Goal: Transaction & Acquisition: Complete application form

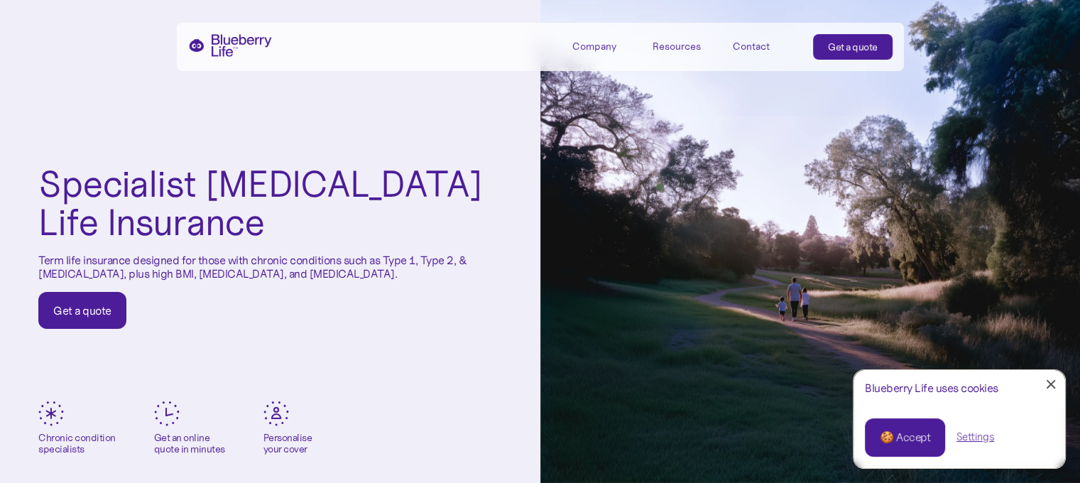
click at [906, 428] on link "🍪 Accept" at bounding box center [905, 437] width 80 height 38
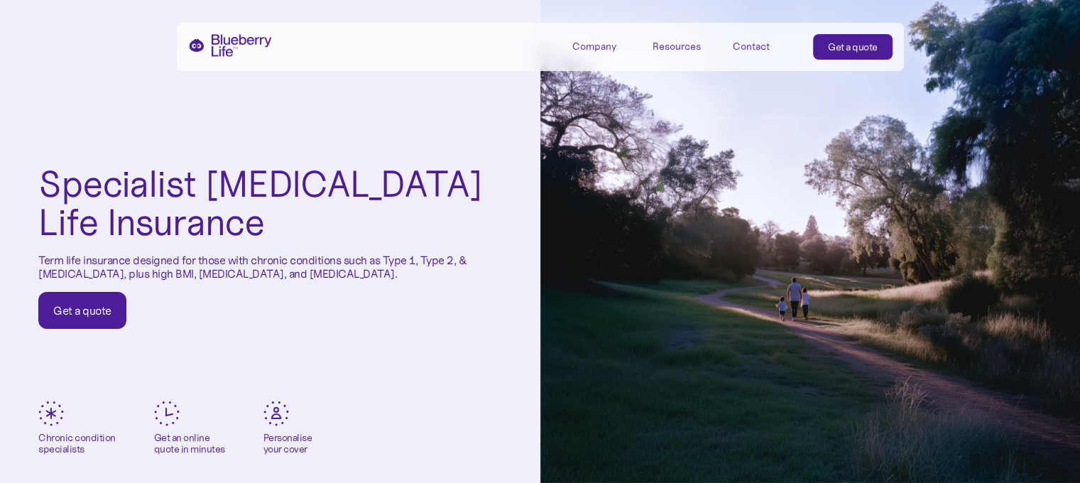
click at [57, 306] on div "Get a quote" at bounding box center [82, 310] width 58 height 14
click at [71, 315] on div "Get a quote" at bounding box center [82, 310] width 58 height 14
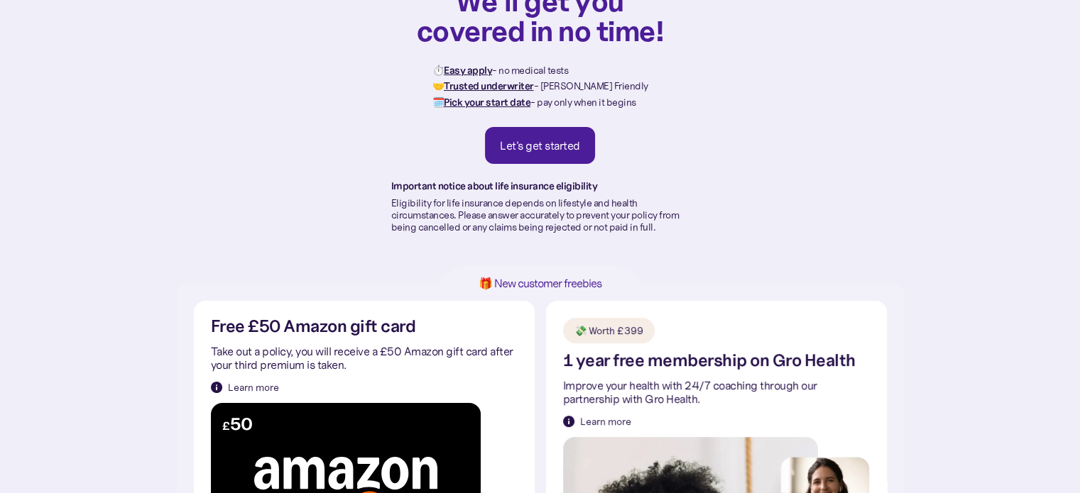
scroll to position [37, 0]
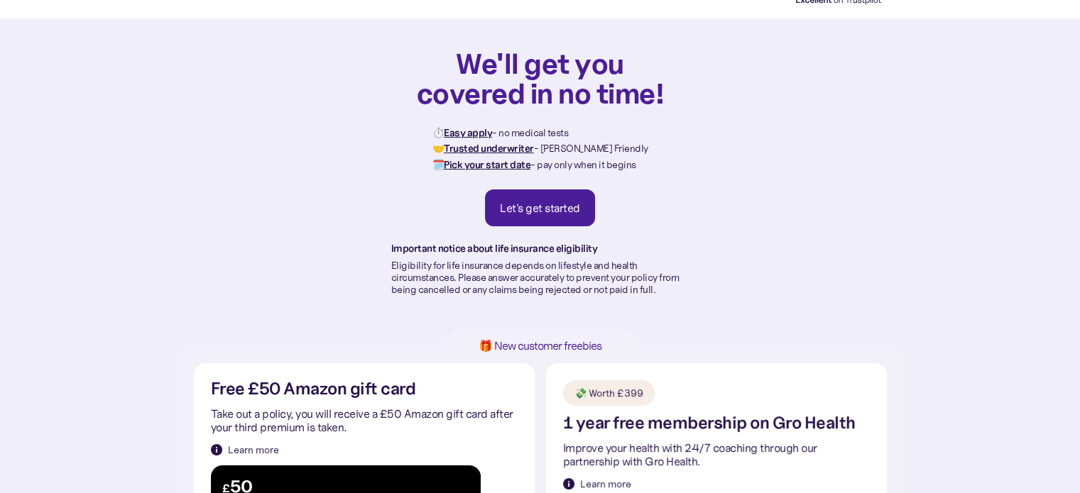
click at [548, 201] on div "Let's get started" at bounding box center [540, 208] width 80 height 14
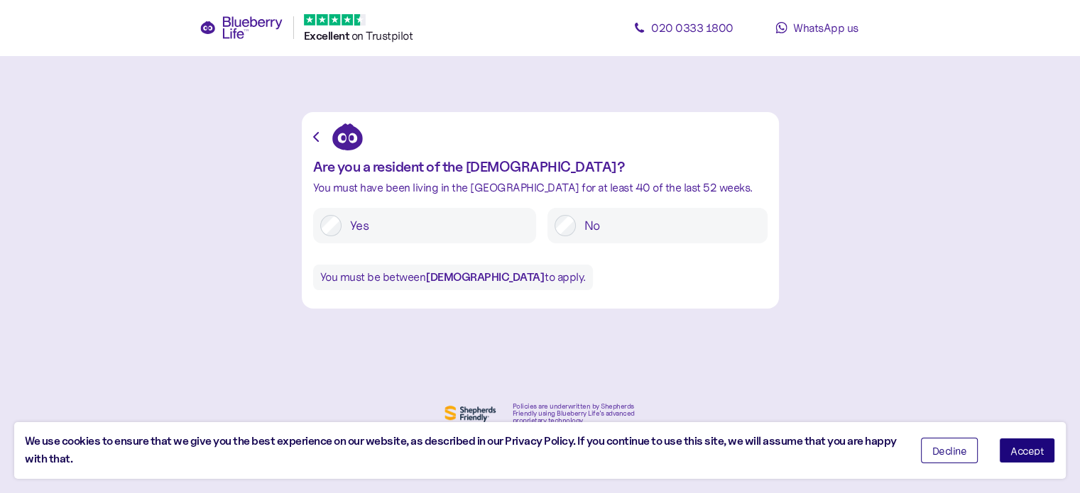
click at [1013, 445] on button "Accept" at bounding box center [1027, 451] width 56 height 26
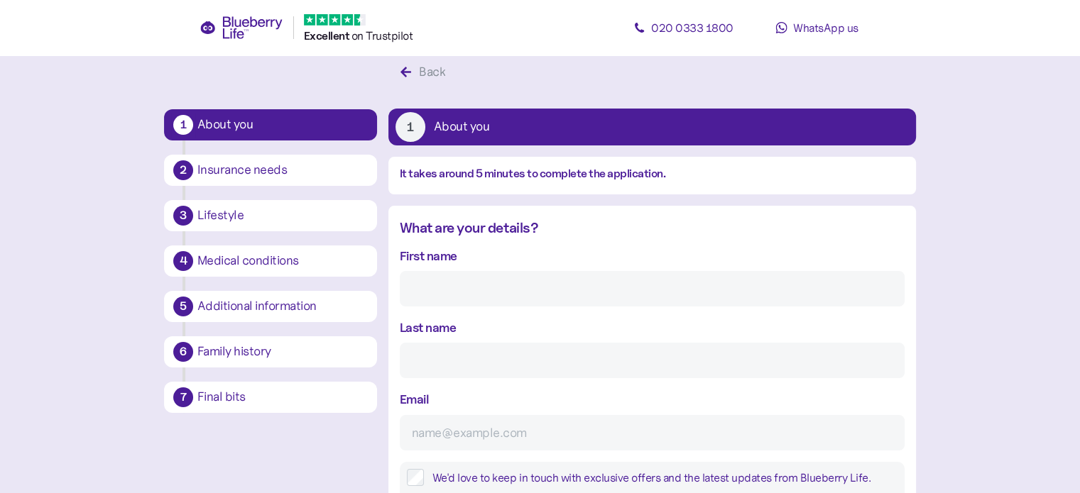
scroll to position [27, 0]
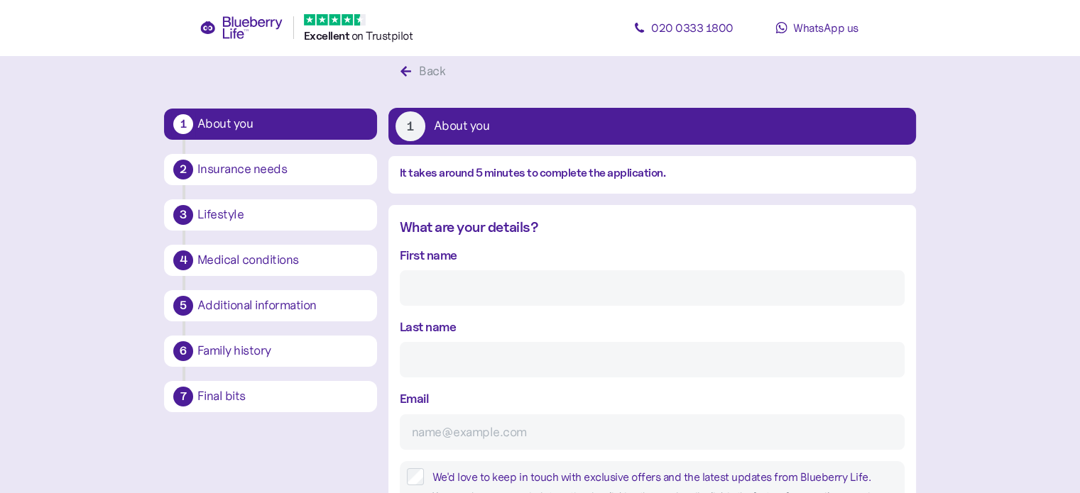
click at [430, 283] on input "First name" at bounding box center [652, 289] width 505 height 36
type input "Scott"
type input "pring"
type input "scott@bktadpoles.co.uk"
type input "**********"
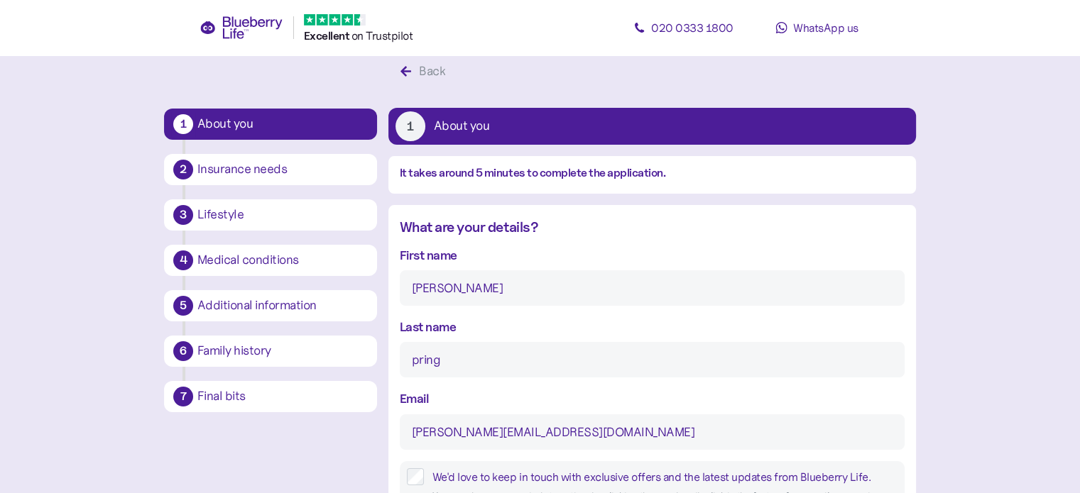
type input "*******"
type input "**********"
type input "********"
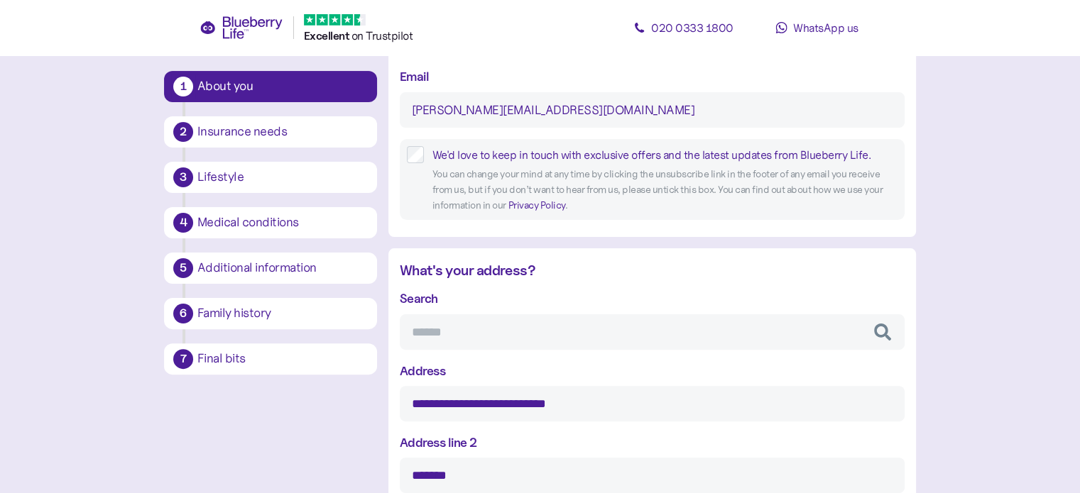
scroll to position [453, 0]
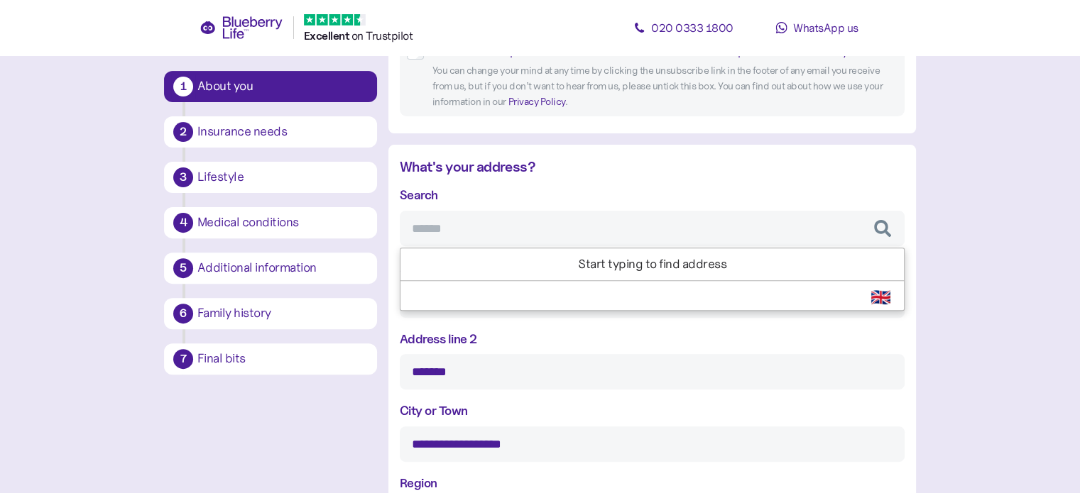
drag, startPoint x: 441, startPoint y: 245, endPoint x: 444, endPoint y: 238, distance: 7.9
click at [442, 244] on input "Search" at bounding box center [652, 229] width 505 height 36
click at [446, 234] on input "Search" at bounding box center [652, 229] width 505 height 36
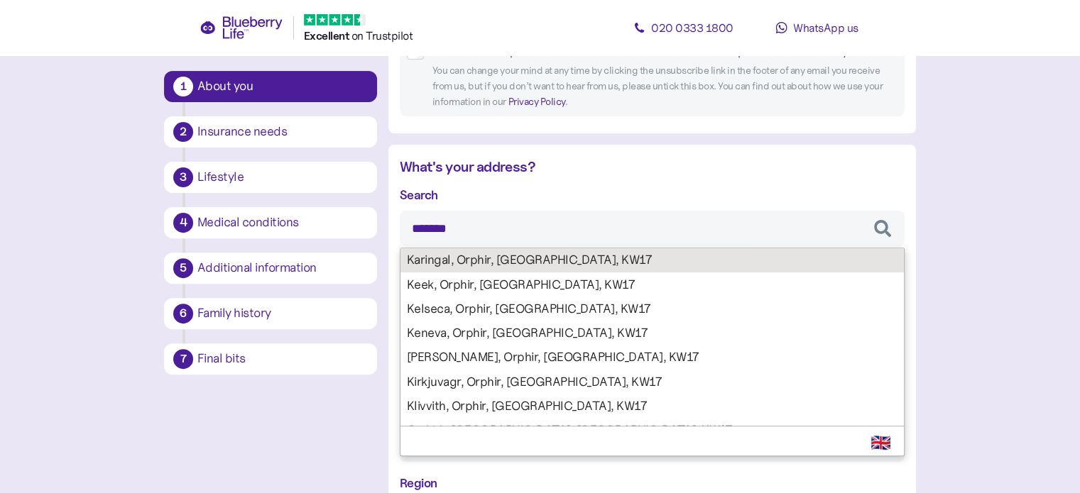
type input "********"
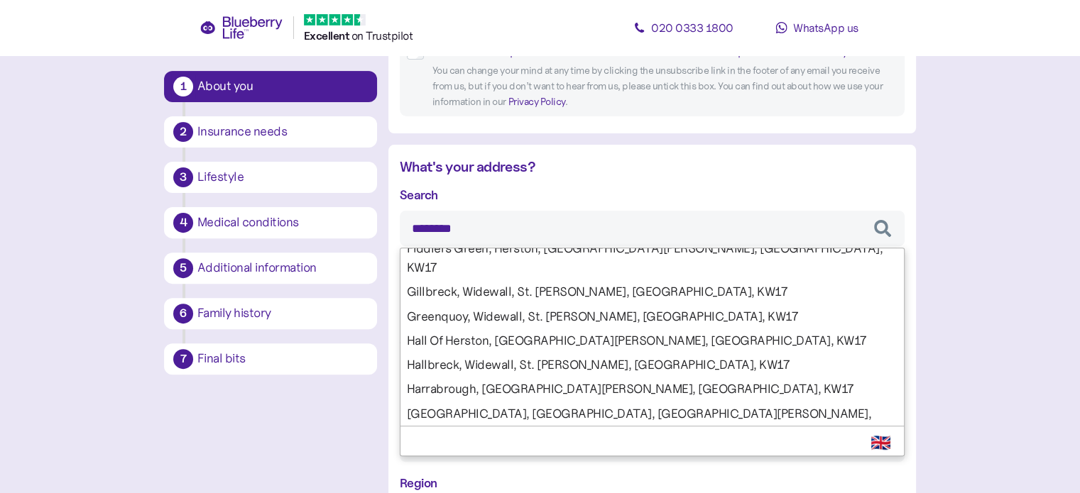
scroll to position [355, 0]
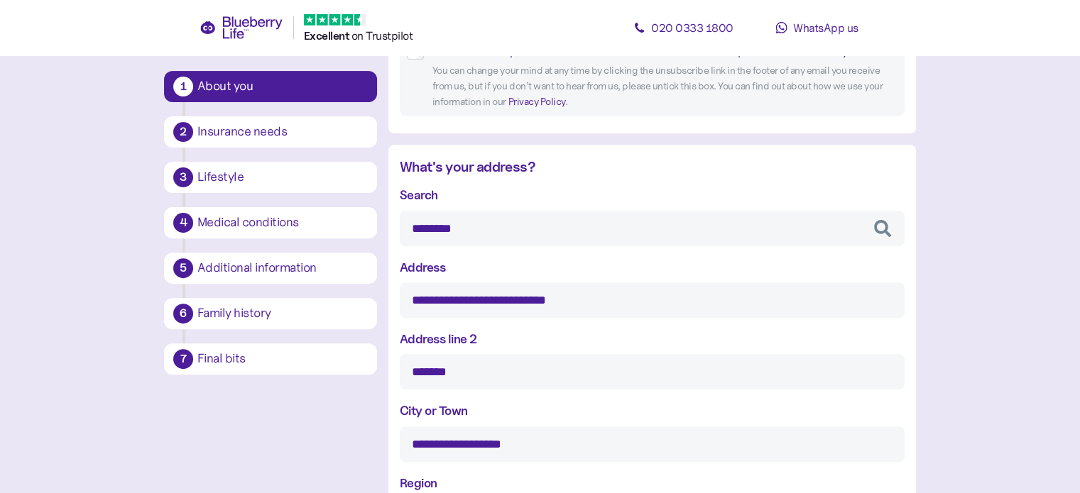
type input "*********"
type input "**********"
type input "******"
click at [465, 387] on div "Search ******** A & L Cromarty Farms, Hools, St. Margarets Hope, Orkney, KW17 A…" at bounding box center [652, 395] width 505 height 420
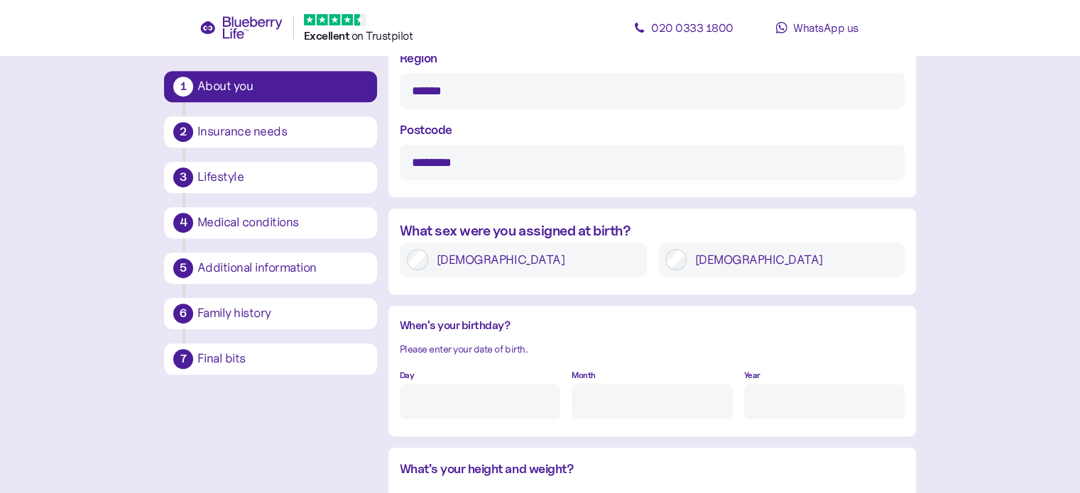
scroll to position [879, 0]
type input "********"
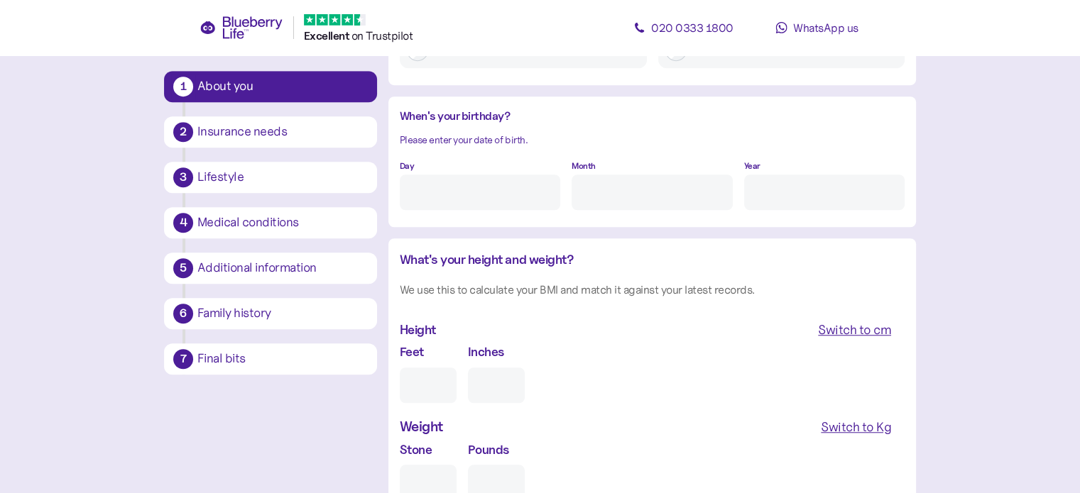
scroll to position [1092, 0]
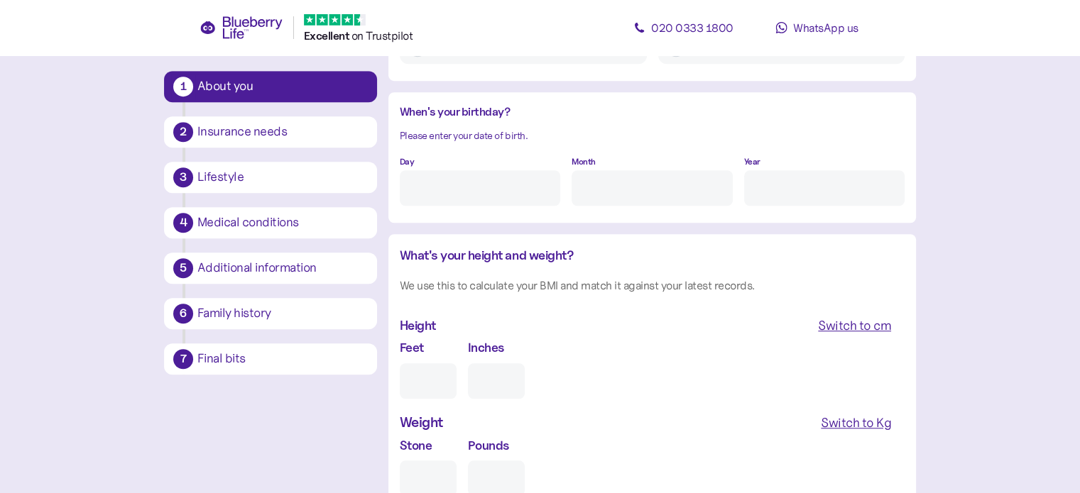
click at [452, 181] on input "Day" at bounding box center [480, 188] width 160 height 36
type input "29"
click at [620, 185] on input "Month" at bounding box center [652, 188] width 160 height 36
type input "6"
click at [785, 182] on input "Year" at bounding box center [824, 188] width 160 height 36
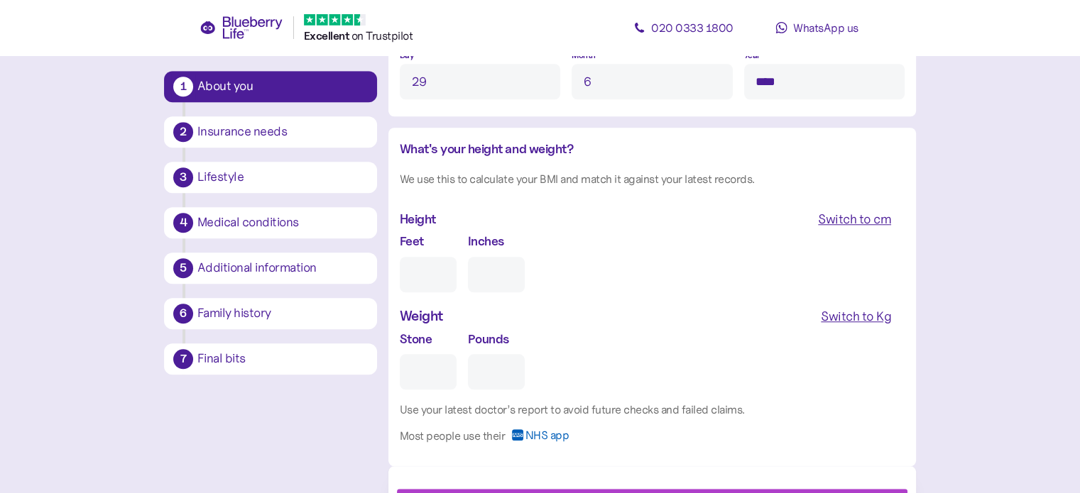
scroll to position [1234, 0]
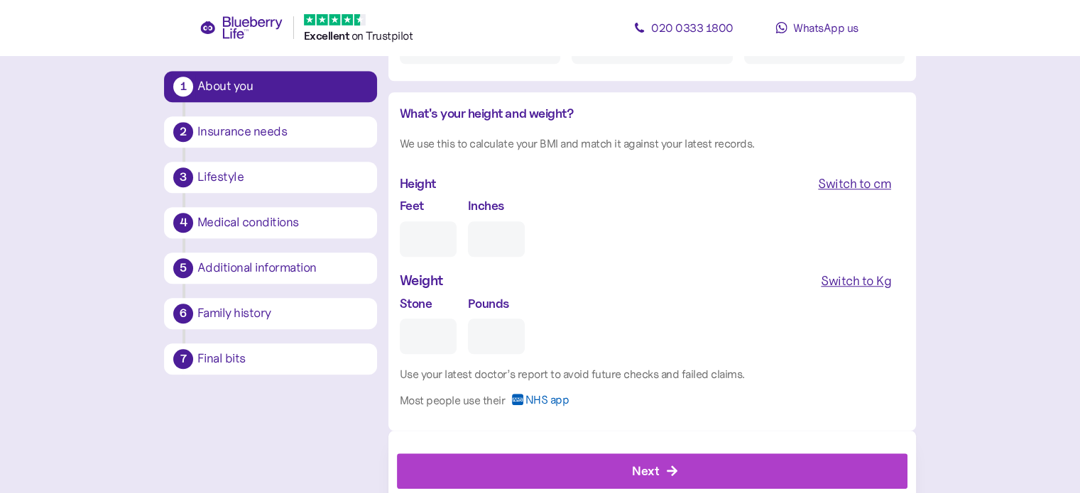
type input "****"
click at [433, 244] on input "Feet" at bounding box center [428, 240] width 57 height 36
type input "5"
type input "0"
type input "5"
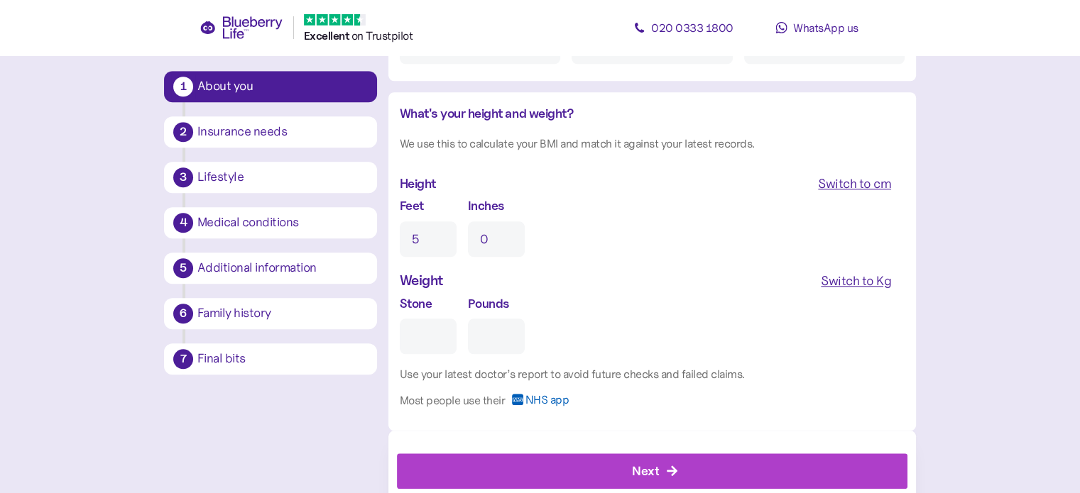
drag, startPoint x: 494, startPoint y: 236, endPoint x: 474, endPoint y: 235, distance: 19.9
click at [474, 235] on input "0" at bounding box center [496, 240] width 57 height 36
type input "10"
click at [438, 331] on input "Stone" at bounding box center [428, 337] width 57 height 36
type input "1"
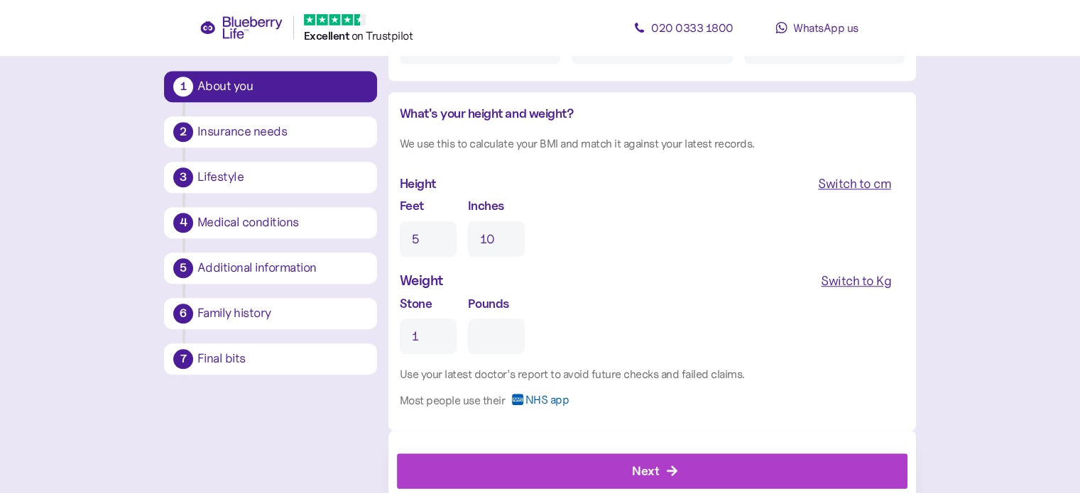
type input "0"
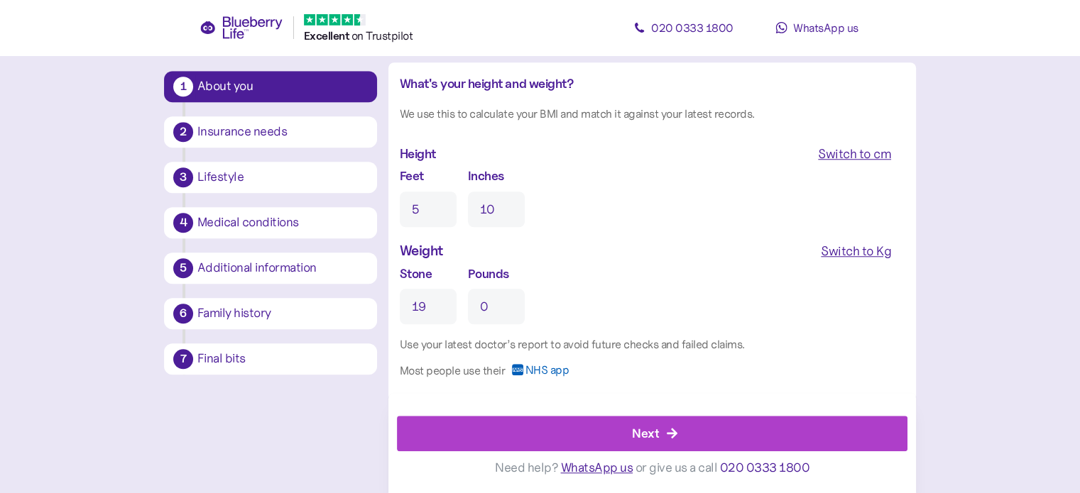
scroll to position [1272, 0]
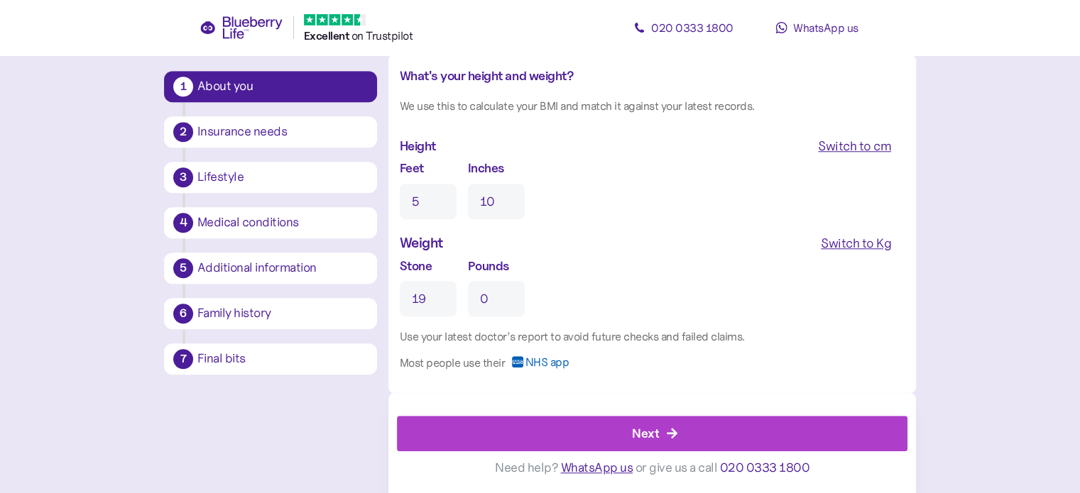
type input "19"
click at [639, 434] on div "Next" at bounding box center [645, 433] width 27 height 19
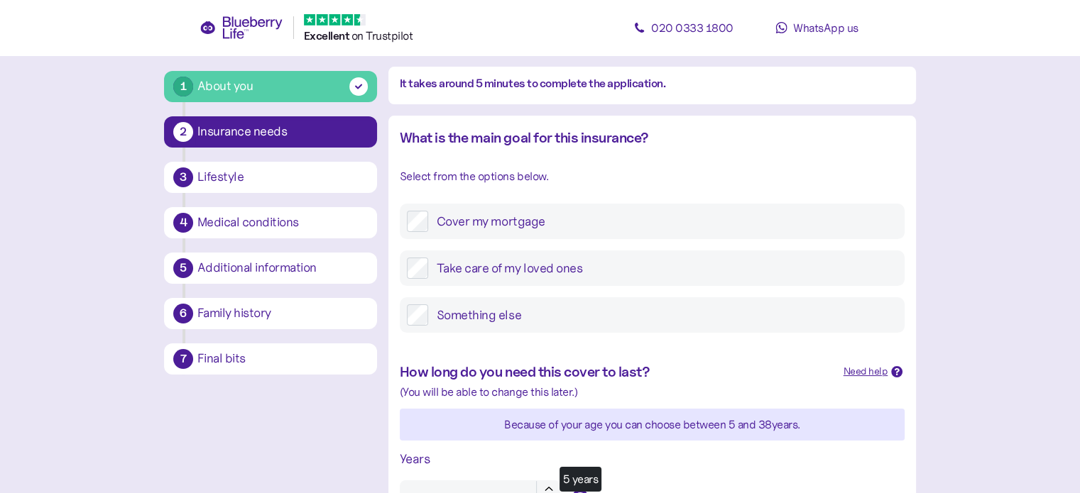
scroll to position [142, 0]
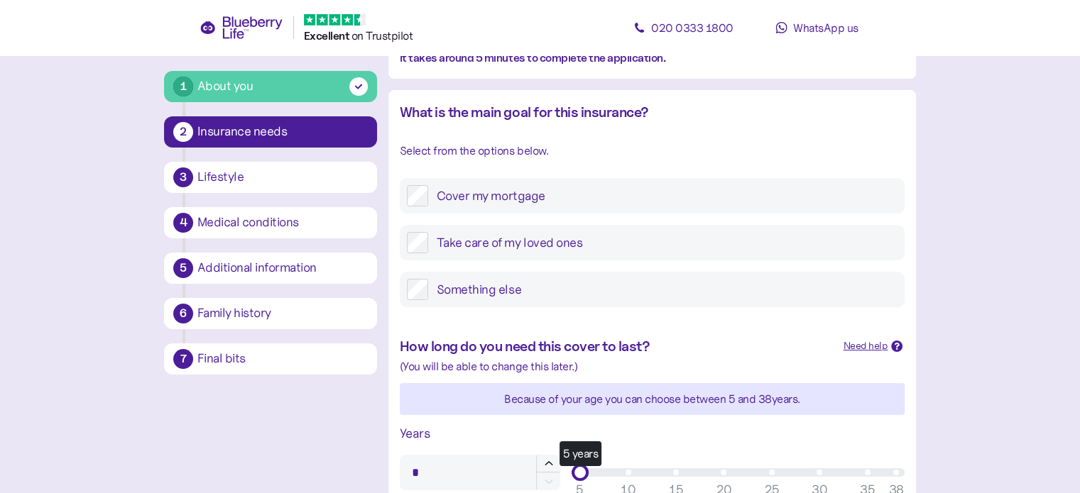
click at [430, 198] on label "Cover my mortgage" at bounding box center [662, 195] width 469 height 21
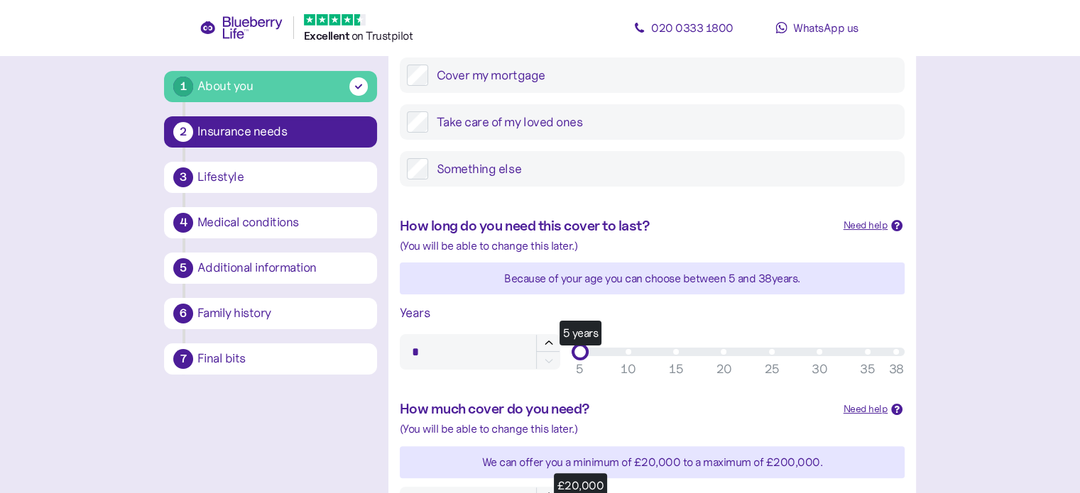
scroll to position [284, 0]
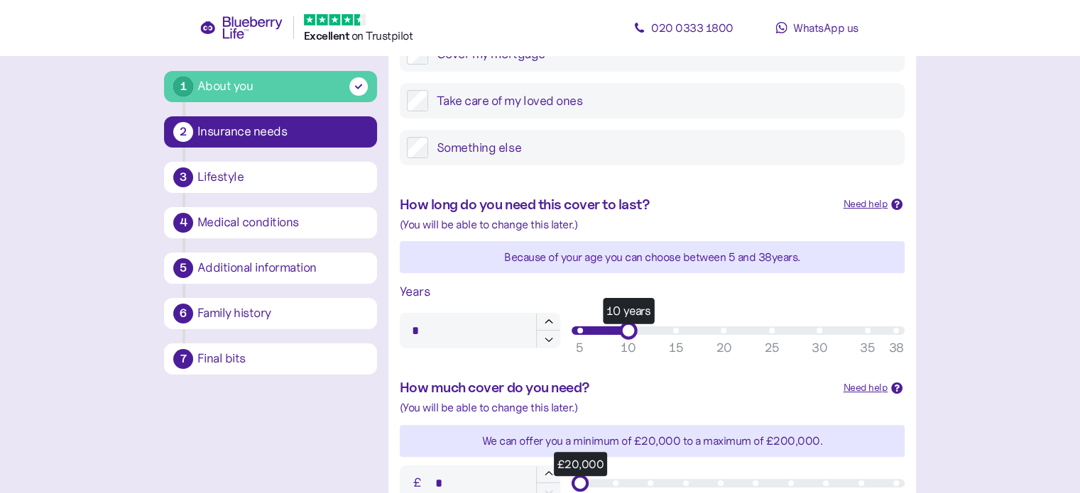
type input "**"
drag, startPoint x: 577, startPoint y: 329, endPoint x: 619, endPoint y: 327, distance: 41.9
click at [619, 327] on div "10 years" at bounding box center [628, 331] width 18 height 18
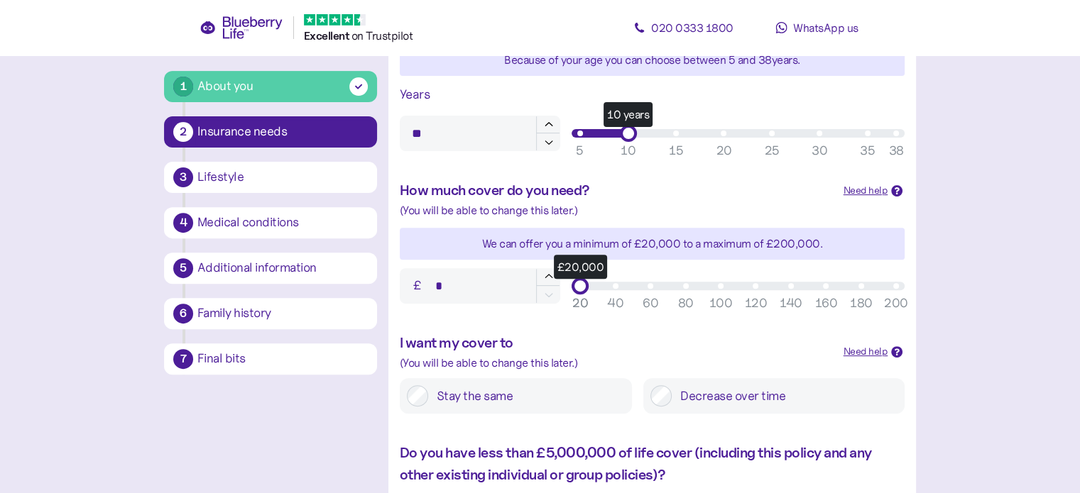
scroll to position [497, 0]
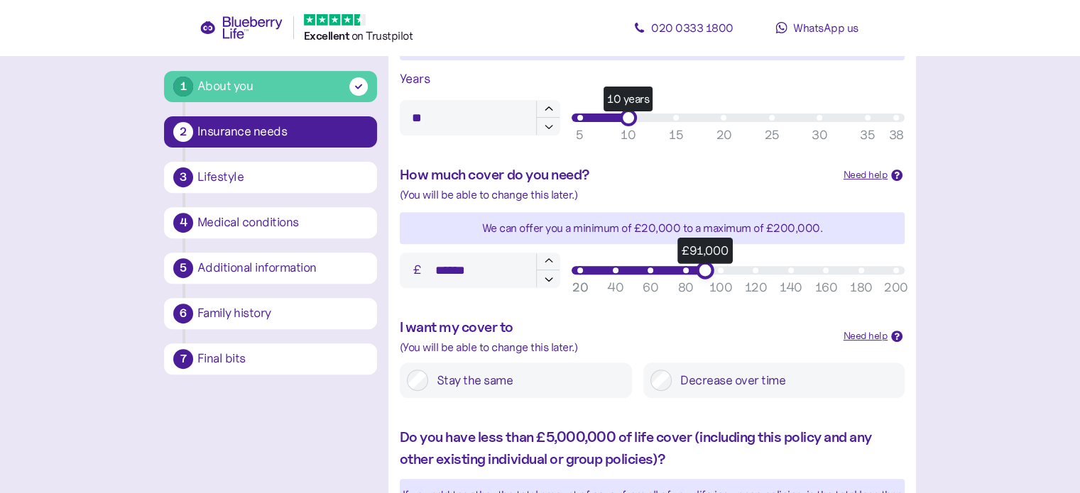
type input "******"
drag, startPoint x: 579, startPoint y: 269, endPoint x: 701, endPoint y: 268, distance: 121.4
click at [701, 268] on div "£90,000" at bounding box center [703, 270] width 18 height 18
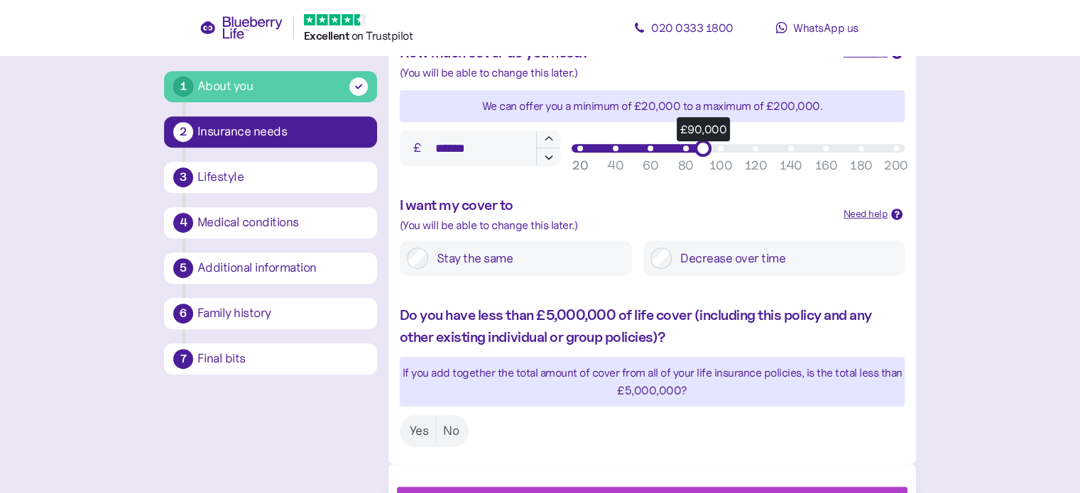
scroll to position [690, 0]
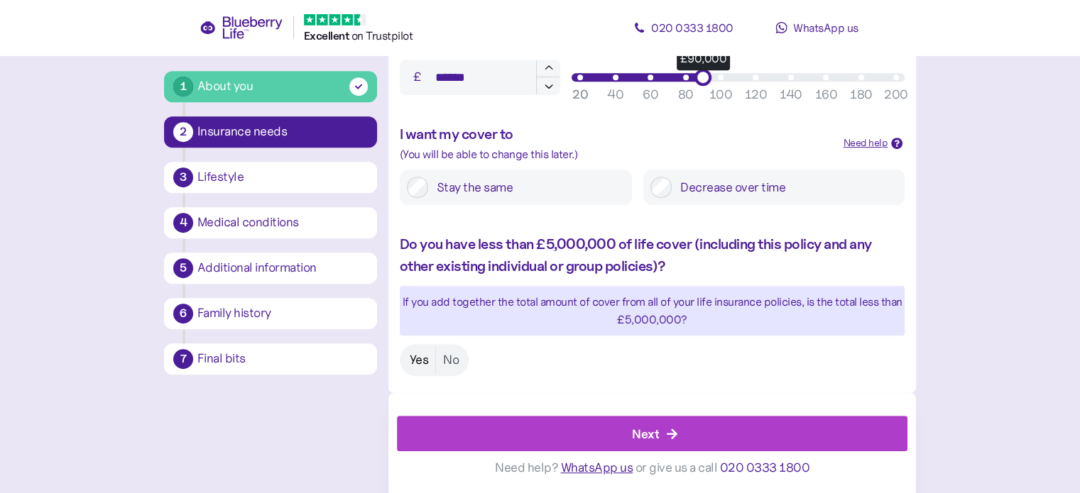
click at [416, 357] on label "Yes" at bounding box center [419, 360] width 33 height 26
click at [663, 426] on div "Next" at bounding box center [655, 434] width 479 height 34
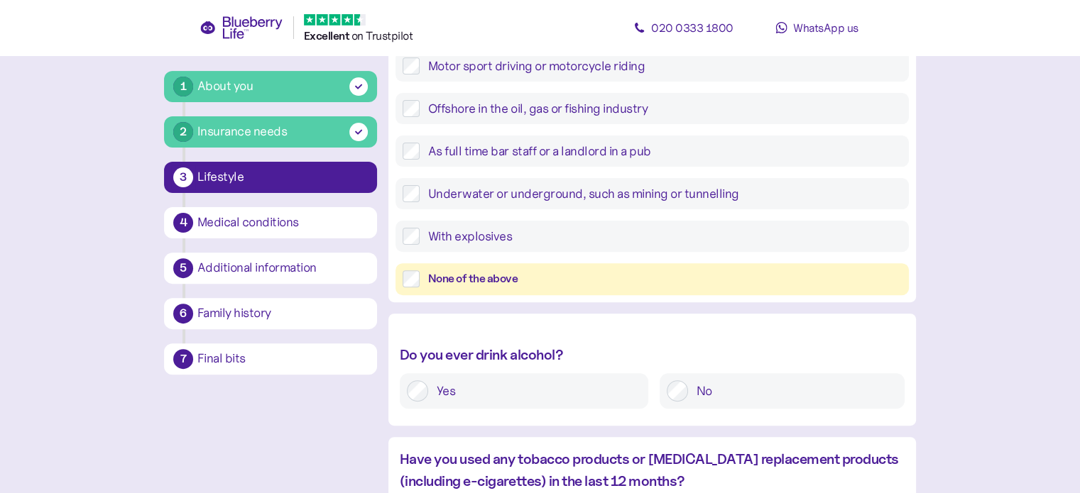
scroll to position [497, 0]
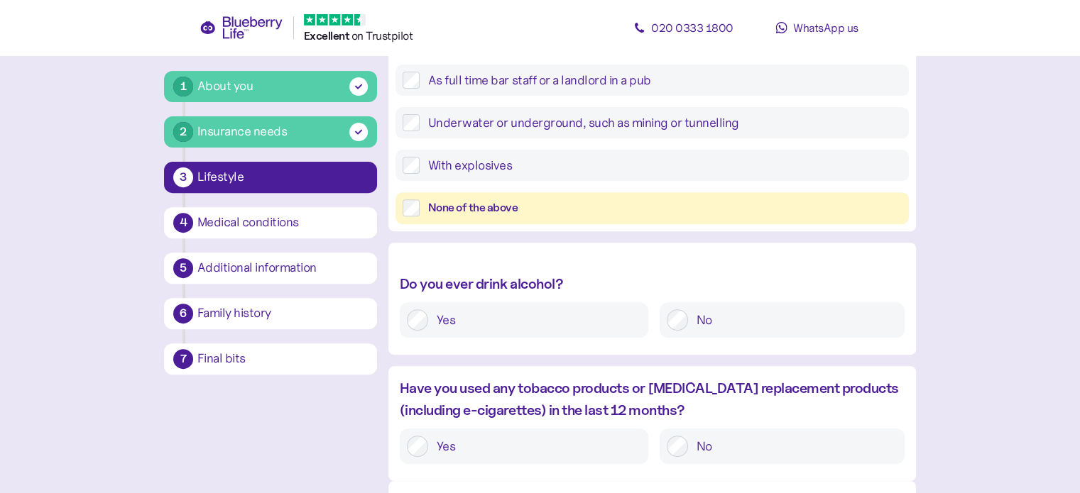
click at [671, 315] on div "No" at bounding box center [782, 320] width 245 height 36
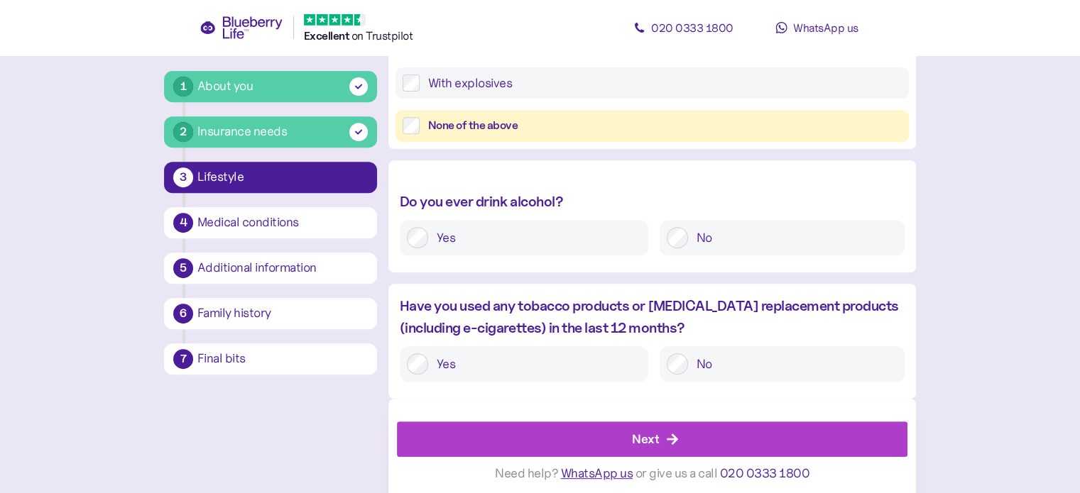
scroll to position [584, 0]
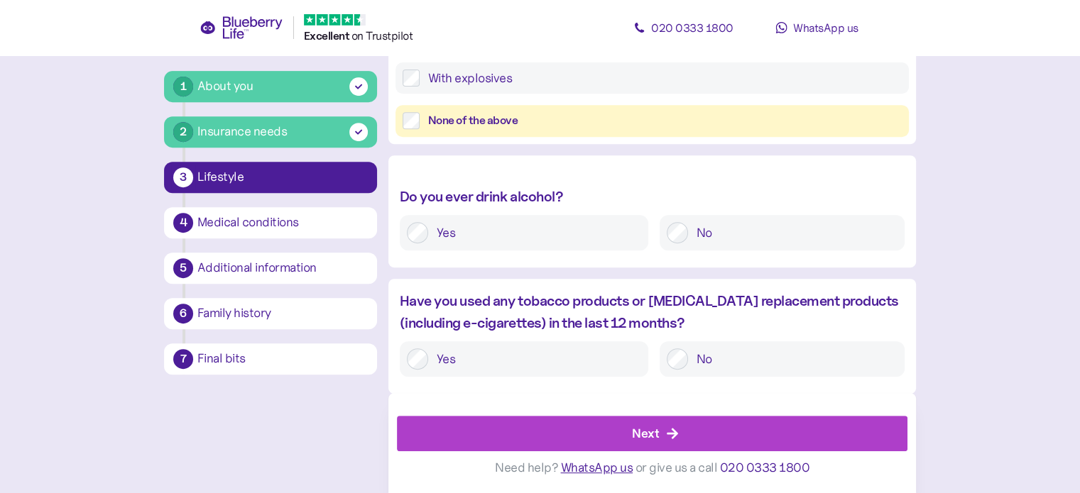
click at [681, 422] on div "Next" at bounding box center [655, 434] width 479 height 34
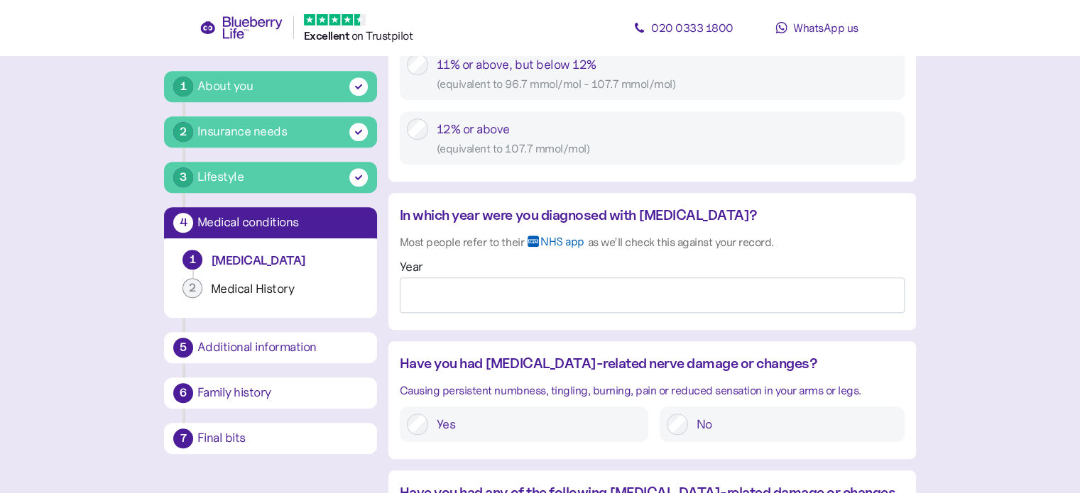
scroll to position [1065, 0]
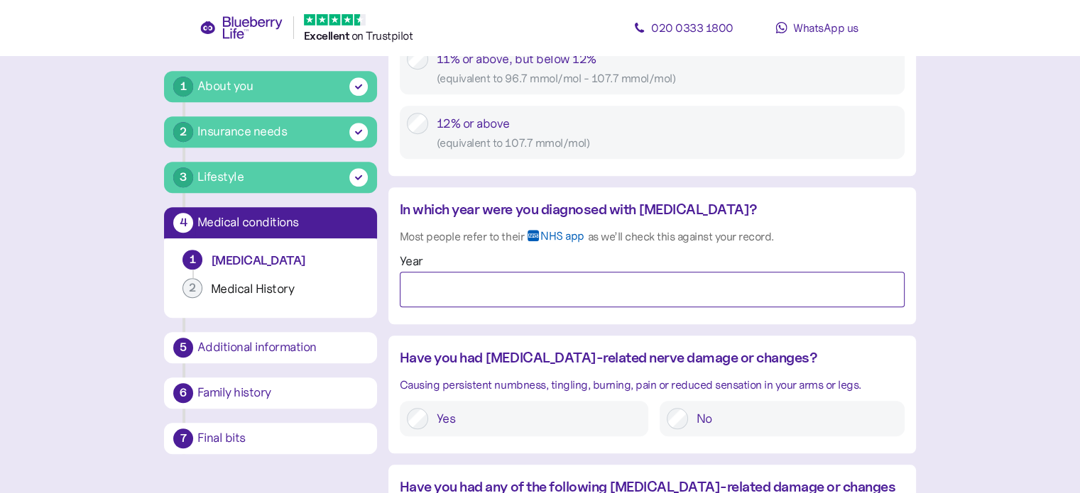
click at [424, 289] on input "Year" at bounding box center [652, 290] width 505 height 36
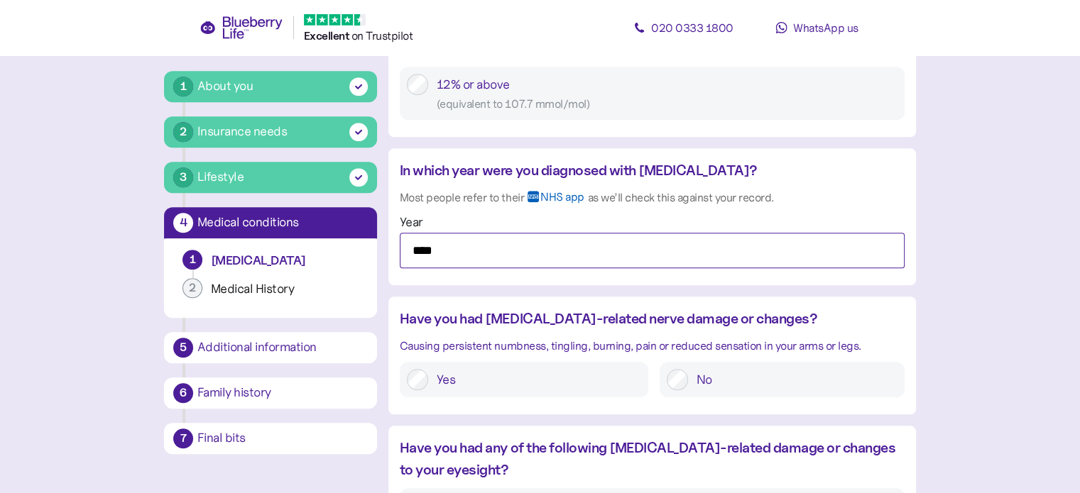
scroll to position [1136, 0]
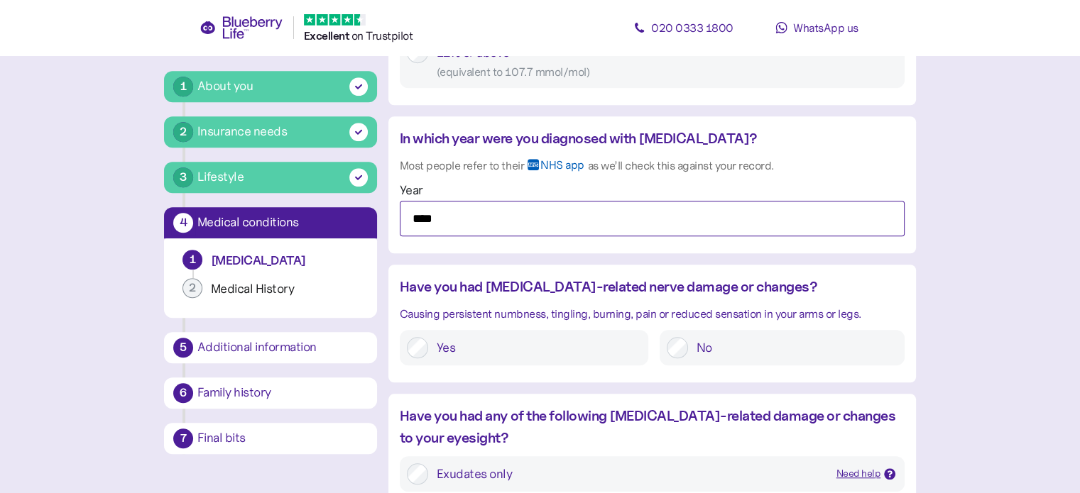
type input "****"
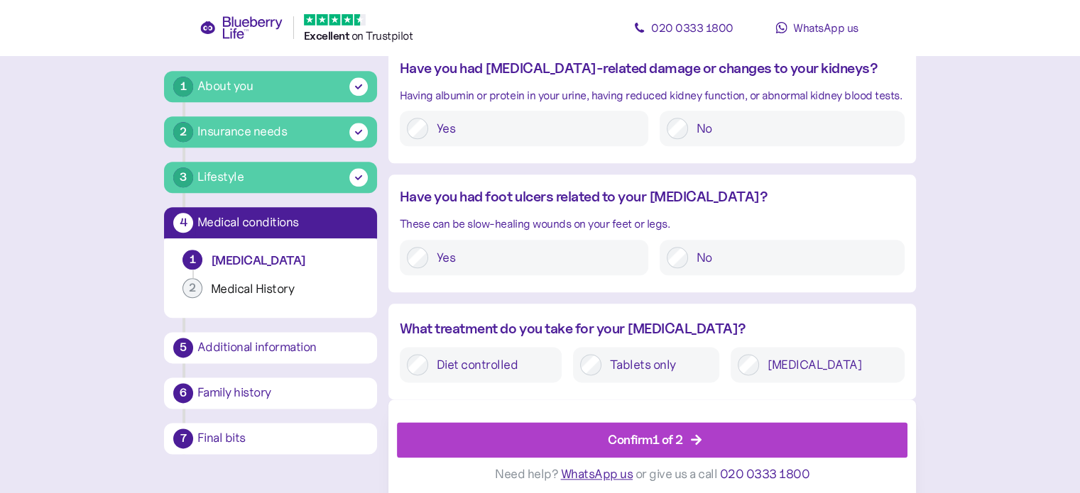
scroll to position [1633, 0]
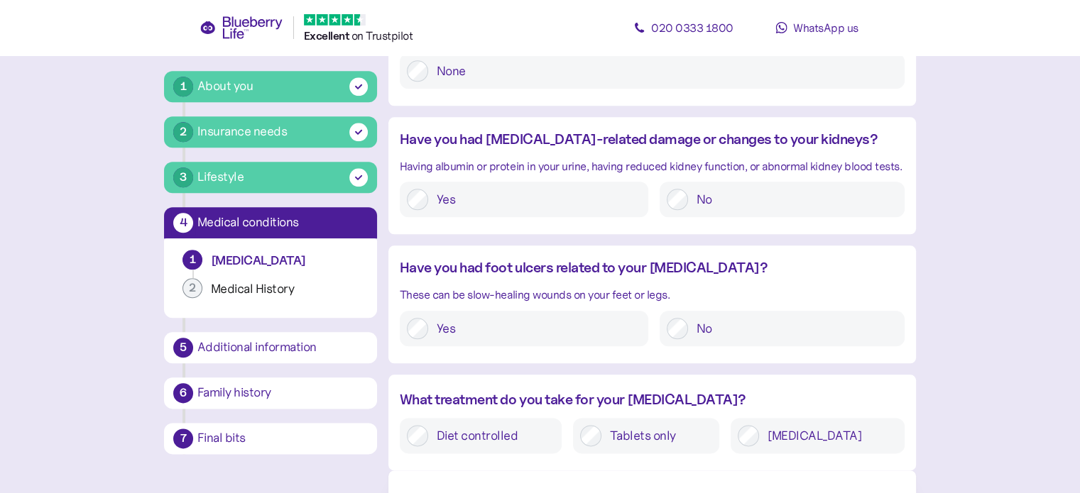
click at [675, 187] on div "No" at bounding box center [782, 200] width 245 height 36
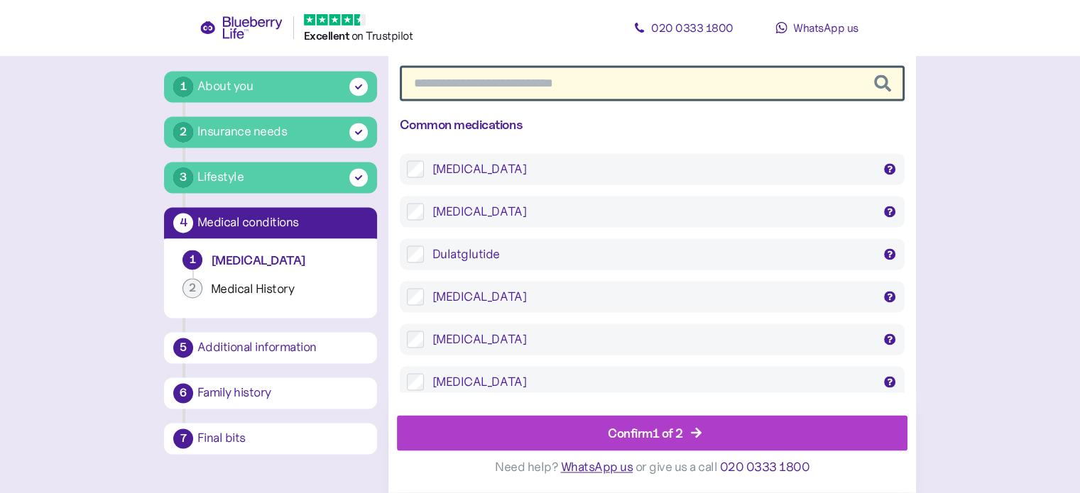
scroll to position [2058, 0]
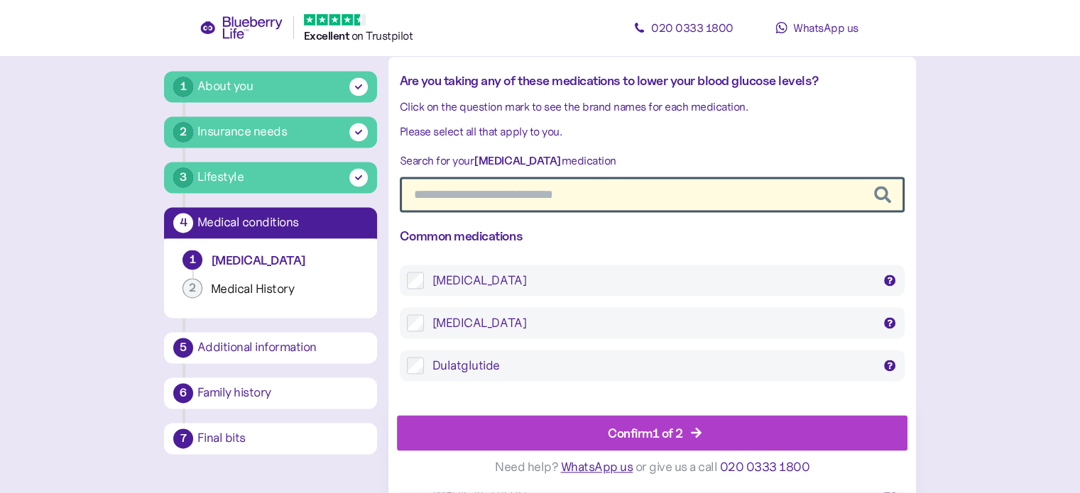
click at [407, 317] on div "Dapagliflozin Forxiga, Qtern, Xigduo" at bounding box center [652, 322] width 505 height 31
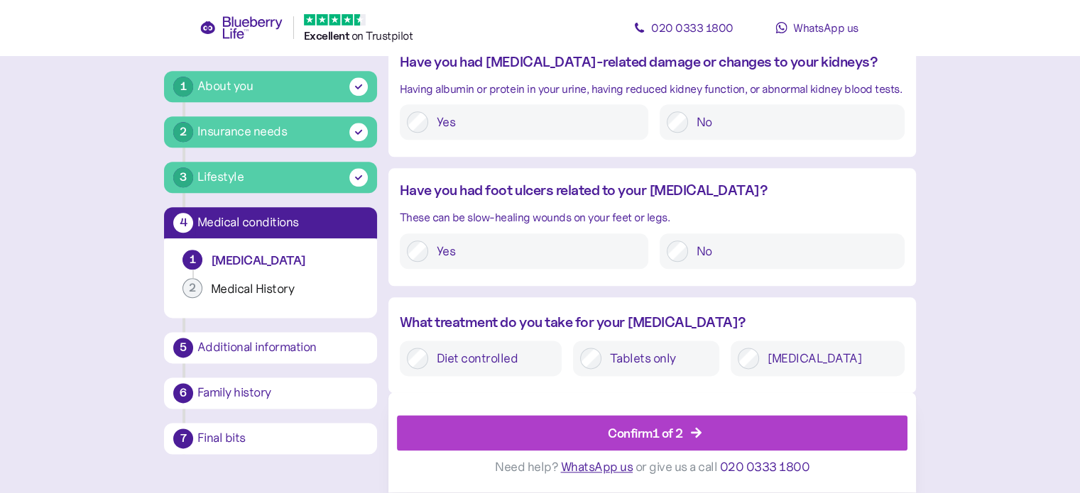
scroll to position [1710, 0]
click at [670, 422] on span "Confirm 1 of 2" at bounding box center [645, 434] width 75 height 34
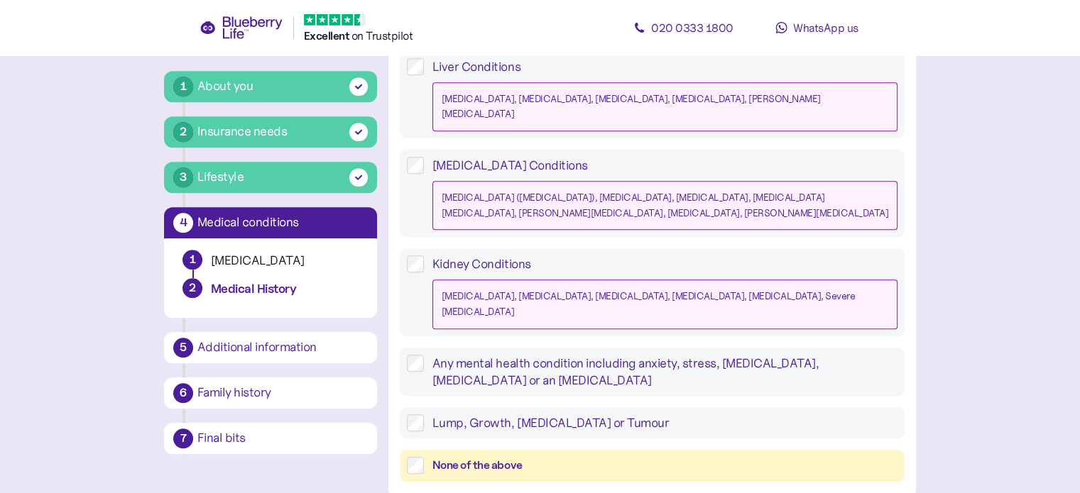
scroll to position [1430, 0]
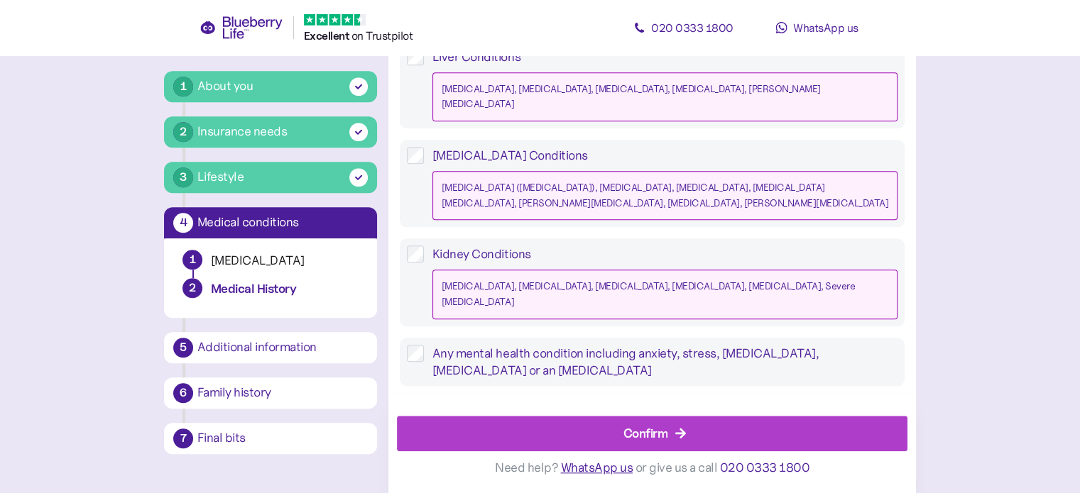
click at [676, 420] on div "Confirm" at bounding box center [655, 434] width 479 height 34
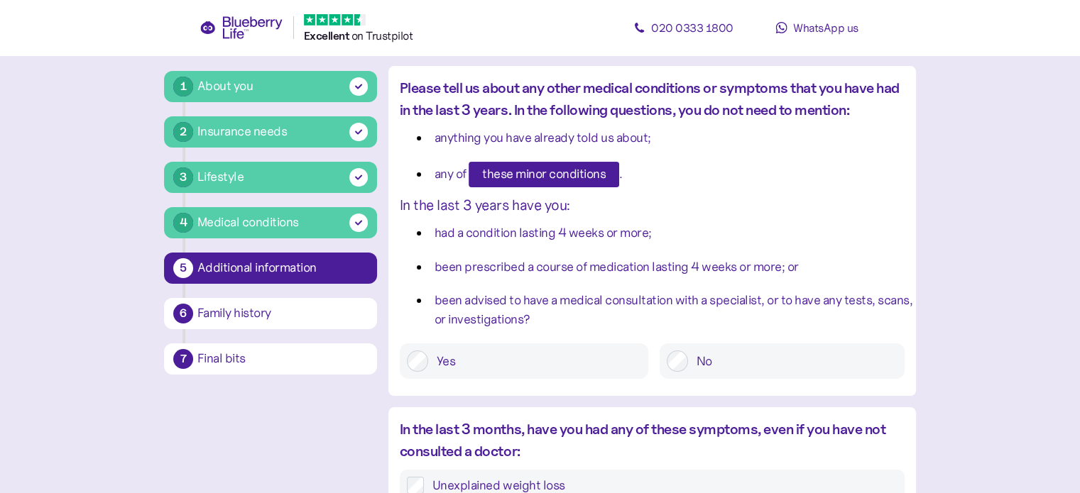
scroll to position [142, 0]
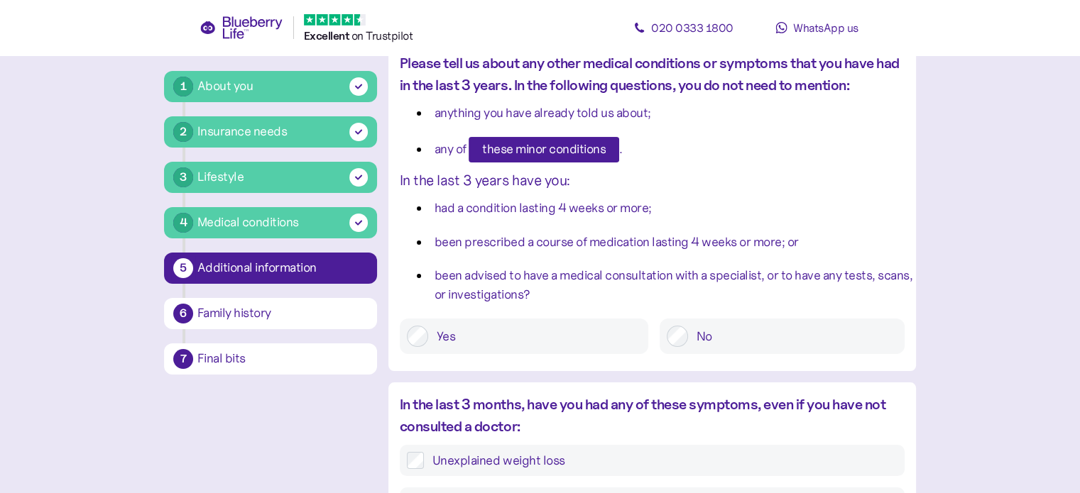
click at [684, 343] on div "No" at bounding box center [782, 337] width 245 height 36
click at [660, 332] on div "No" at bounding box center [782, 337] width 245 height 36
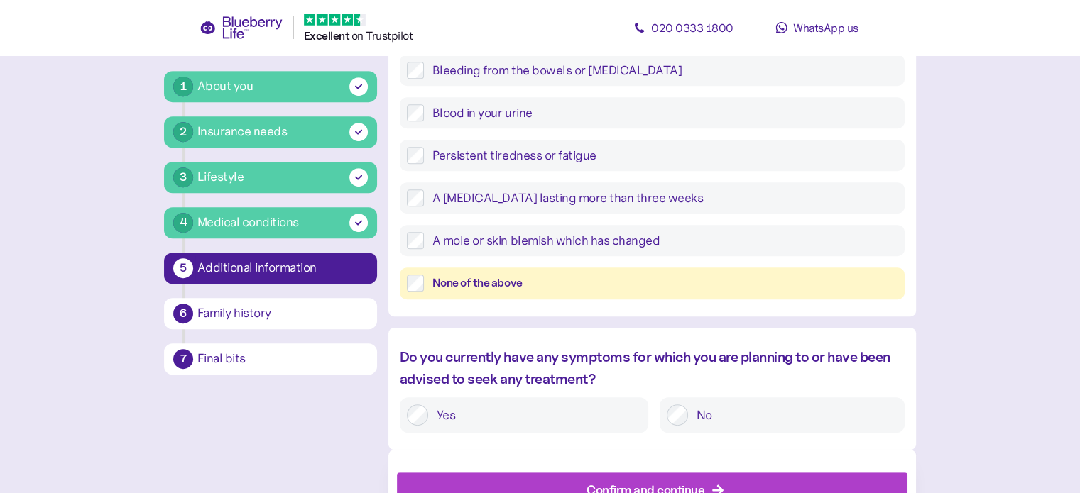
scroll to position [675, 0]
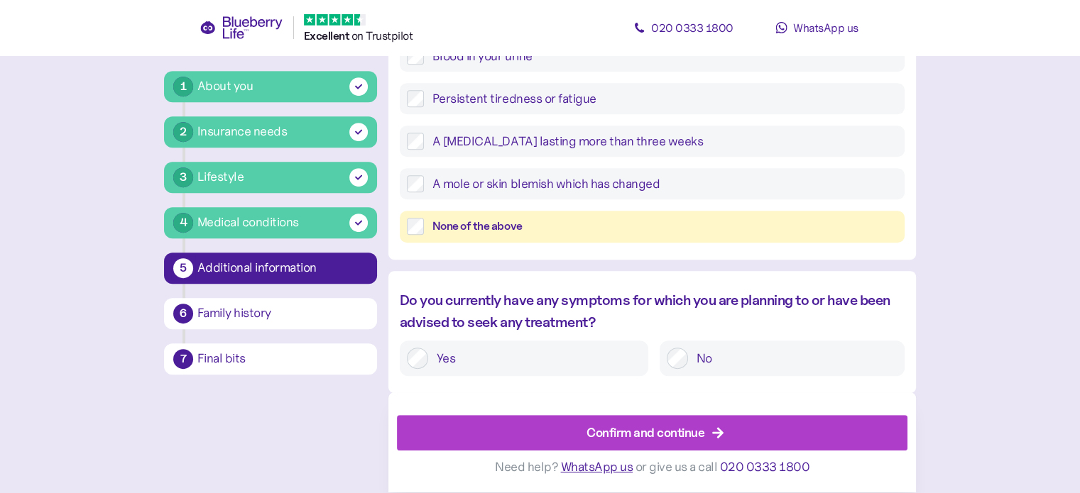
click at [638, 428] on div "Confirm and continue" at bounding box center [645, 433] width 118 height 19
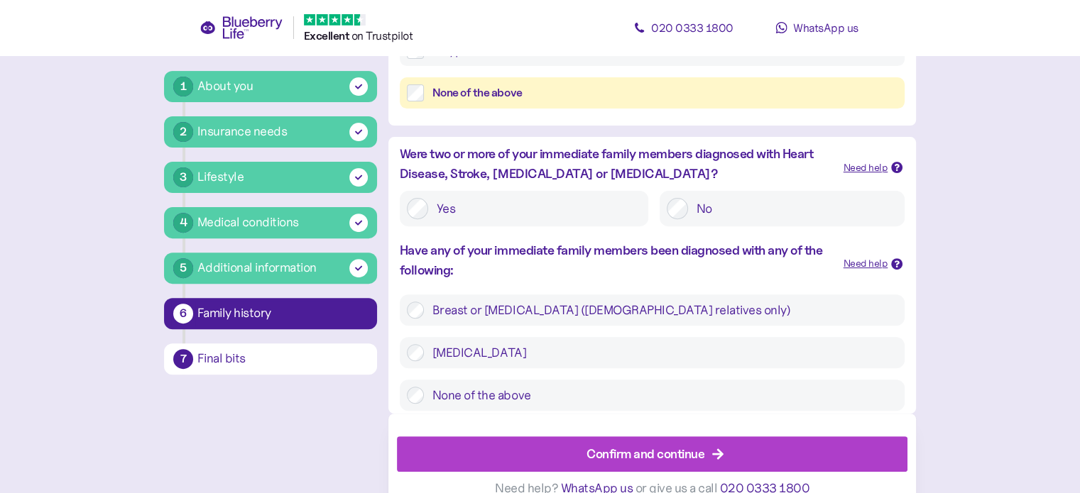
scroll to position [483, 0]
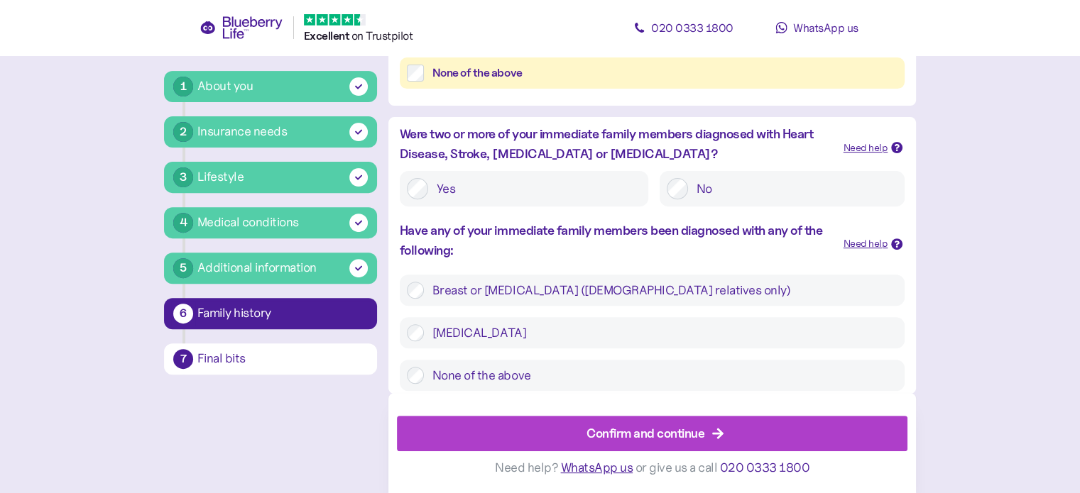
click at [635, 424] on span "Confirm and continue" at bounding box center [645, 434] width 118 height 34
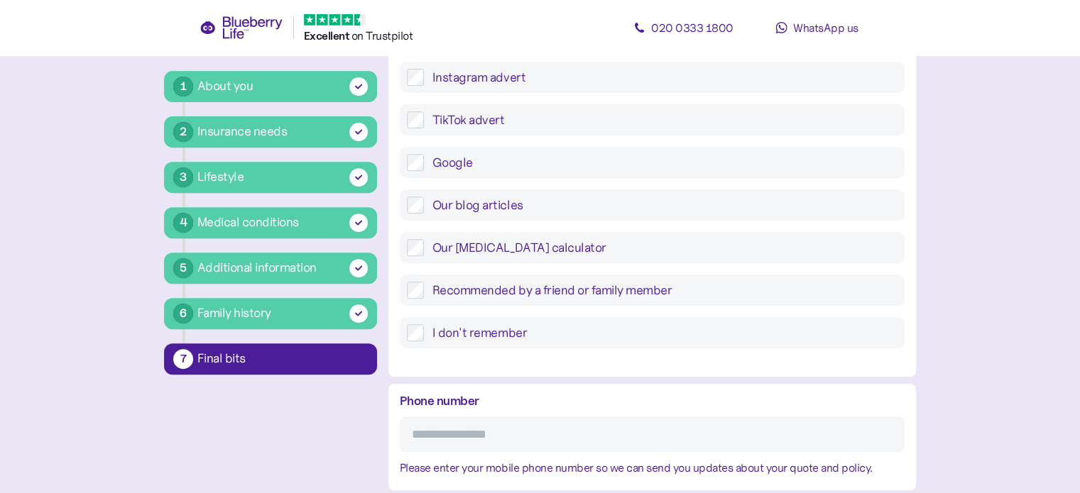
scroll to position [639, 0]
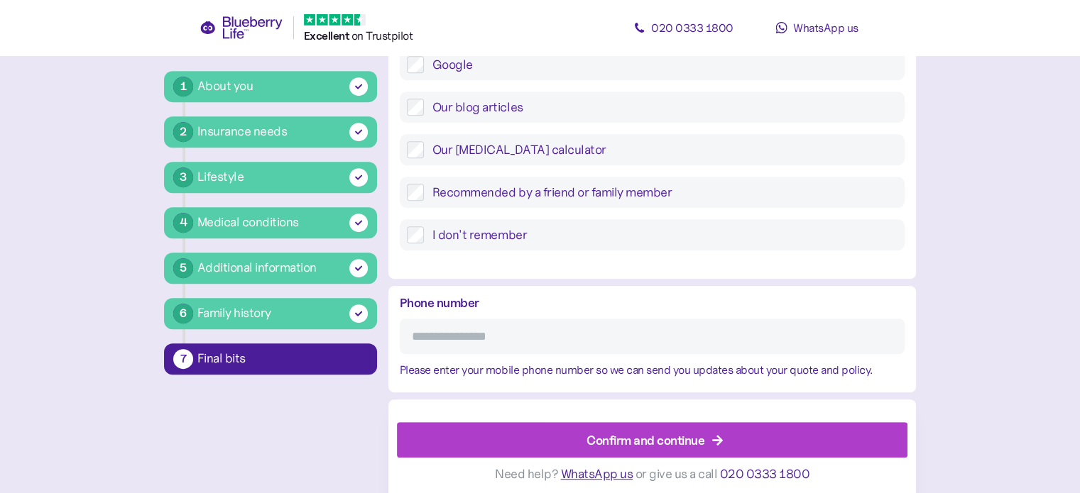
click at [458, 348] on input "Phone number" at bounding box center [652, 337] width 505 height 36
type input "**********"
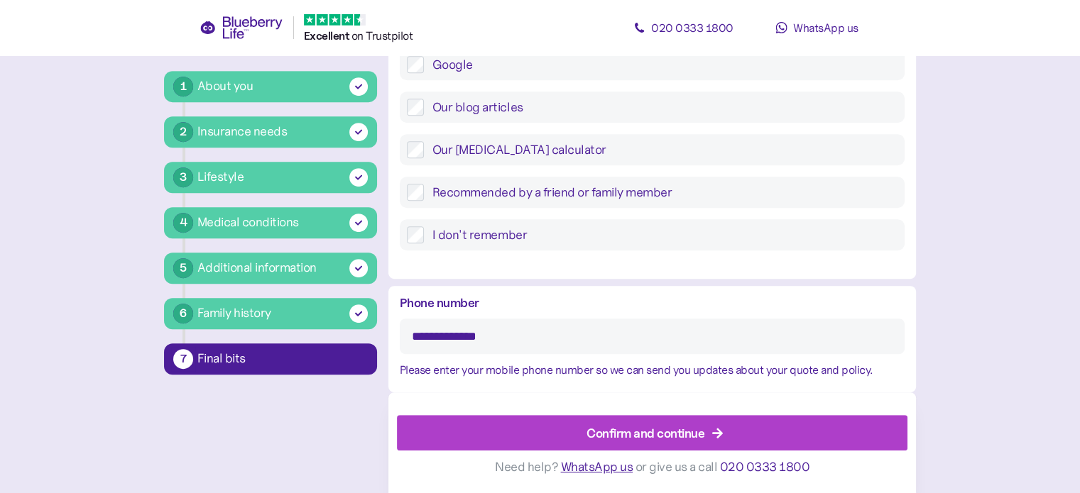
click at [622, 437] on div "Confirm and continue" at bounding box center [645, 433] width 118 height 19
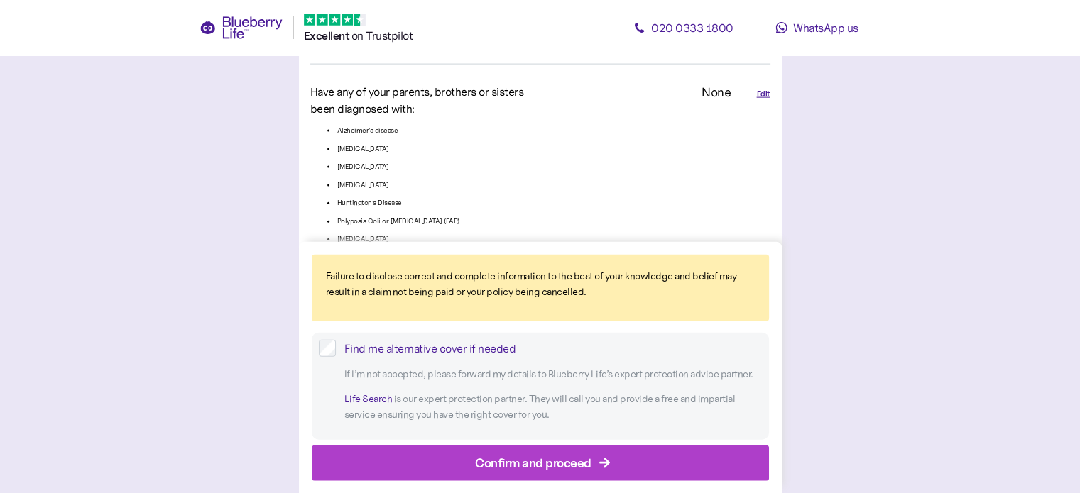
scroll to position [3218, 0]
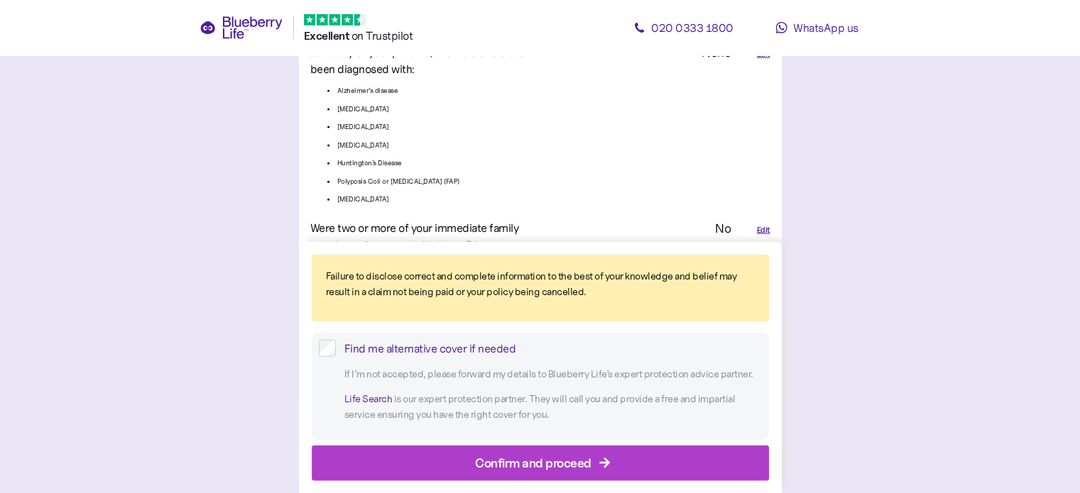
click at [546, 461] on div "Confirm and proceed" at bounding box center [533, 462] width 116 height 19
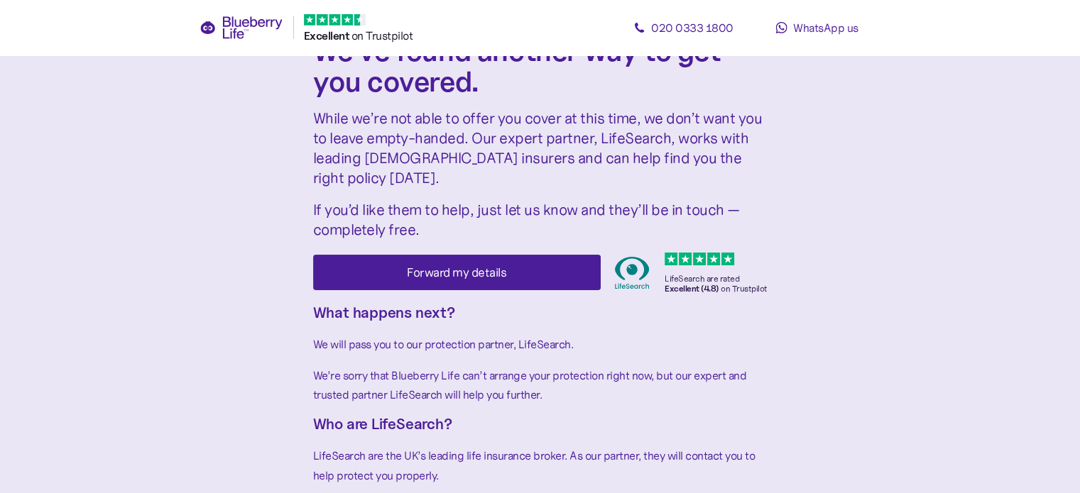
scroll to position [246, 0]
